Goal: Navigation & Orientation: Find specific page/section

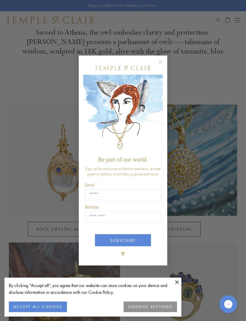
scroll to position [193, 0]
click at [161, 65] on circle "Close dialog" at bounding box center [160, 61] width 7 height 7
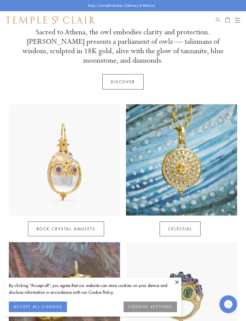
click at [187, 221] on link "Celestial" at bounding box center [180, 228] width 41 height 15
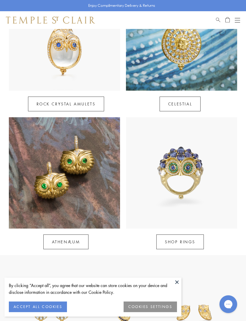
scroll to position [318, 0]
click at [47, 234] on link "Athenæum" at bounding box center [65, 241] width 45 height 15
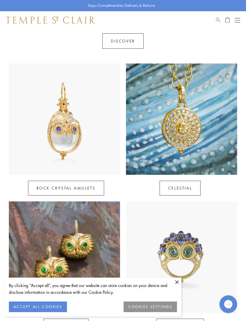
scroll to position [230, 0]
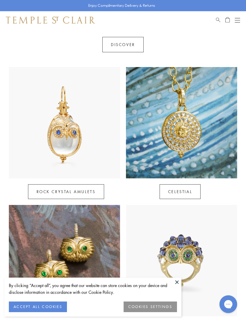
click at [36, 184] on link "Rock Crystal Amulets" at bounding box center [66, 191] width 76 height 15
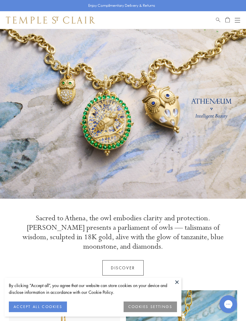
scroll to position [0, 0]
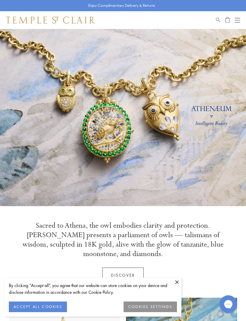
click at [238, 21] on button "Open navigation" at bounding box center [237, 20] width 5 height 7
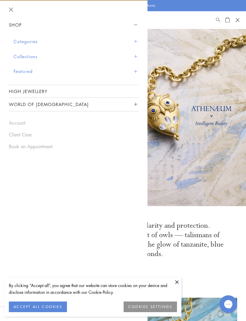
click at [137, 60] on button "Collections" at bounding box center [76, 56] width 125 height 15
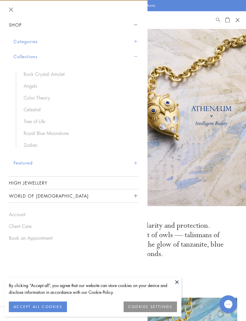
click at [29, 144] on link "Zodiac" at bounding box center [78, 145] width 109 height 6
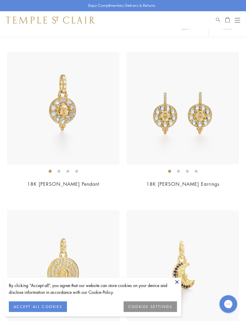
scroll to position [114, 0]
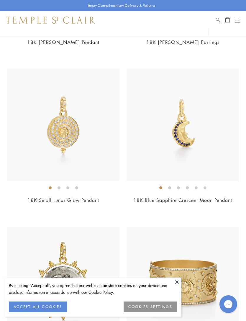
click at [177, 286] on button at bounding box center [177, 281] width 9 height 9
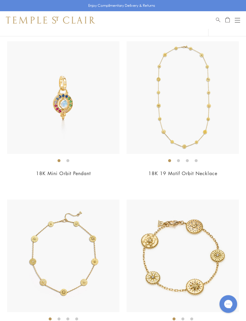
scroll to position [1231, 0]
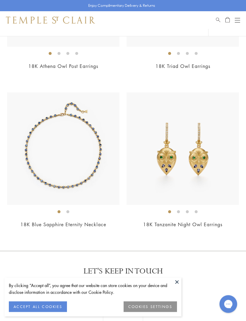
scroll to position [1342, 0]
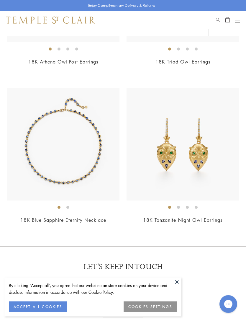
click at [22, 189] on img at bounding box center [63, 144] width 112 height 112
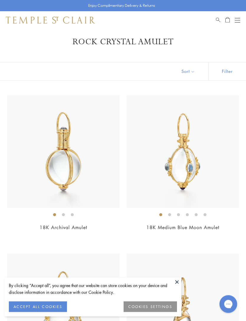
scroll to position [7, 0]
click at [23, 196] on img at bounding box center [63, 151] width 112 height 112
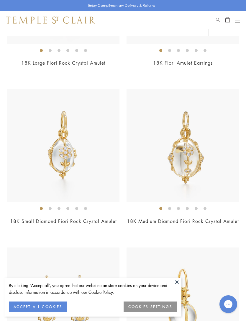
scroll to position [805, 0]
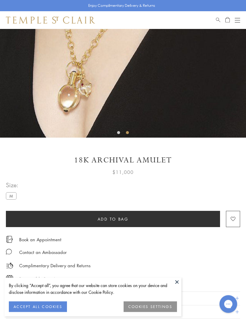
scroll to position [137, 0]
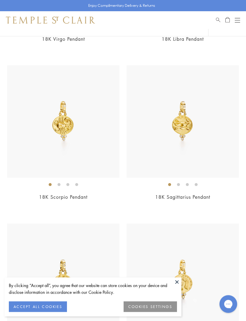
scroll to position [264, 0]
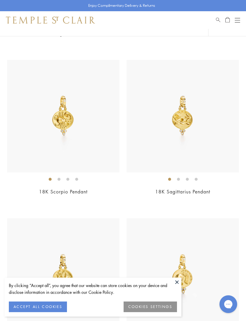
click at [24, 196] on div "$3,250" at bounding box center [63, 199] width 112 height 7
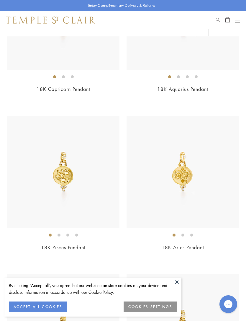
scroll to position [527, 0]
